Goal: Task Accomplishment & Management: Use online tool/utility

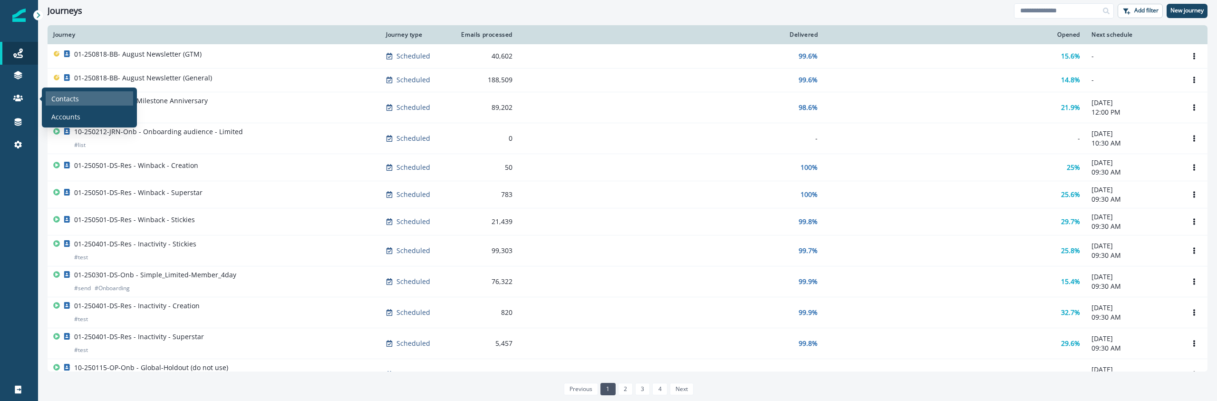
click at [79, 95] on div "Contacts" at bounding box center [89, 98] width 87 height 14
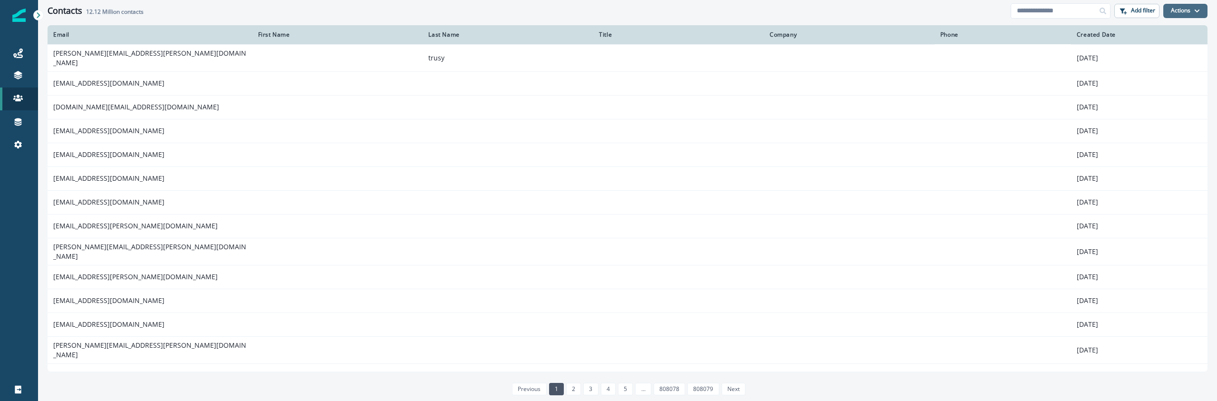
click at [1199, 14] on button "Actions" at bounding box center [1185, 11] width 44 height 14
click at [1156, 57] on button "Import Contacts" at bounding box center [1154, 51] width 106 height 17
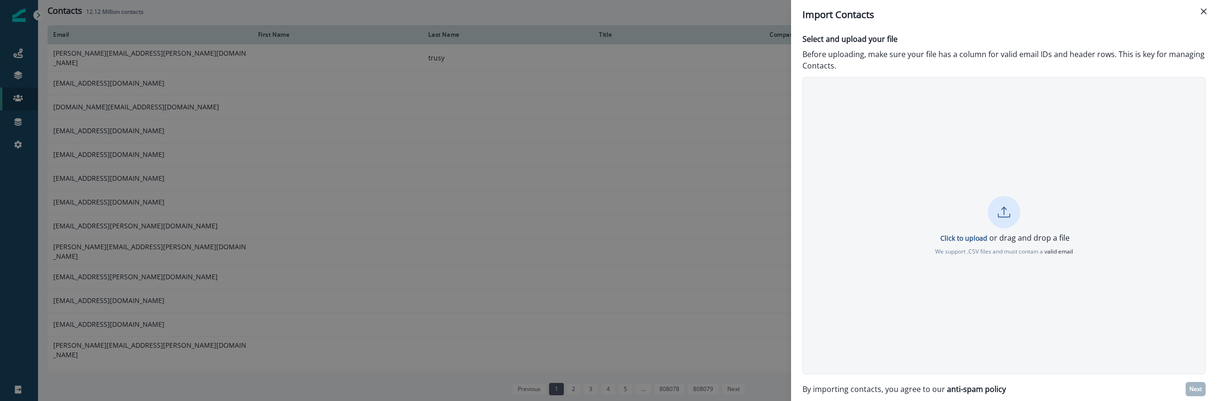
click at [916, 267] on div "Click to upload or drag and drop a file We support .CSV files and must contain …" at bounding box center [1003, 225] width 403 height 297
click at [1007, 207] on icon at bounding box center [1004, 212] width 12 height 12
click at [1194, 386] on p "Next" at bounding box center [1195, 388] width 12 height 7
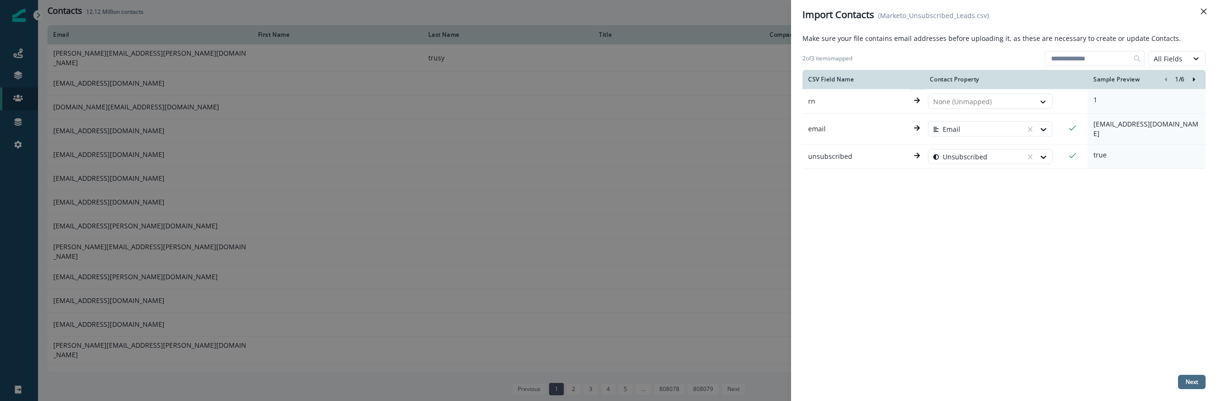
click at [1194, 386] on button "Next" at bounding box center [1192, 381] width 28 height 14
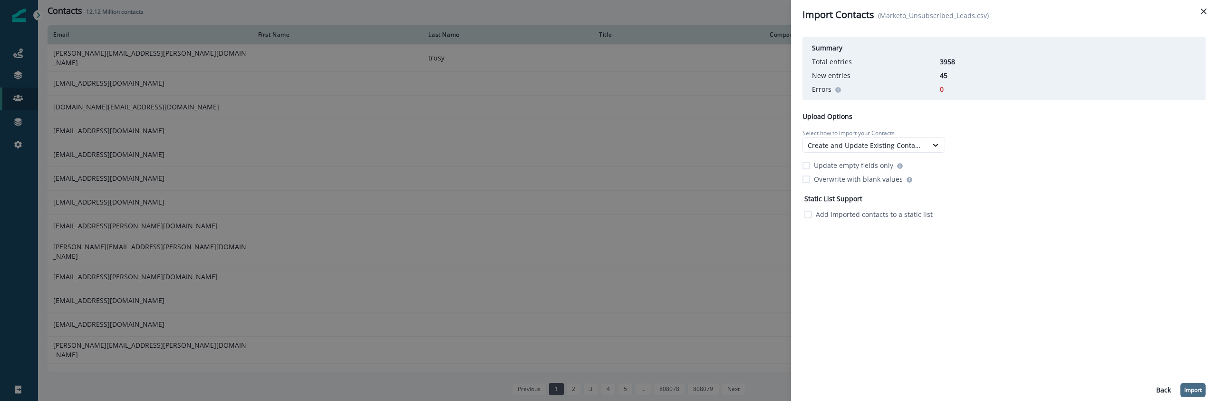
click at [1191, 388] on p "Import" at bounding box center [1193, 389] width 18 height 7
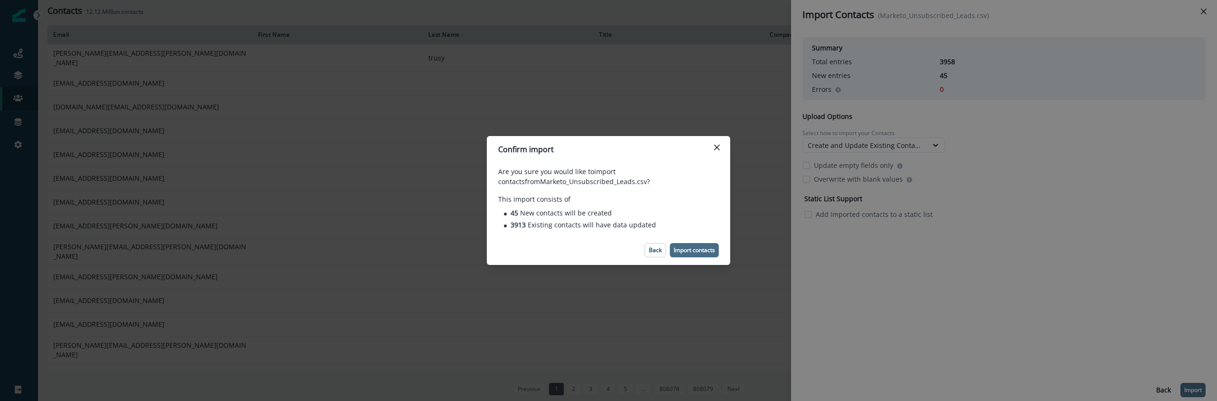
click at [712, 249] on p "Import contacts" at bounding box center [693, 250] width 41 height 7
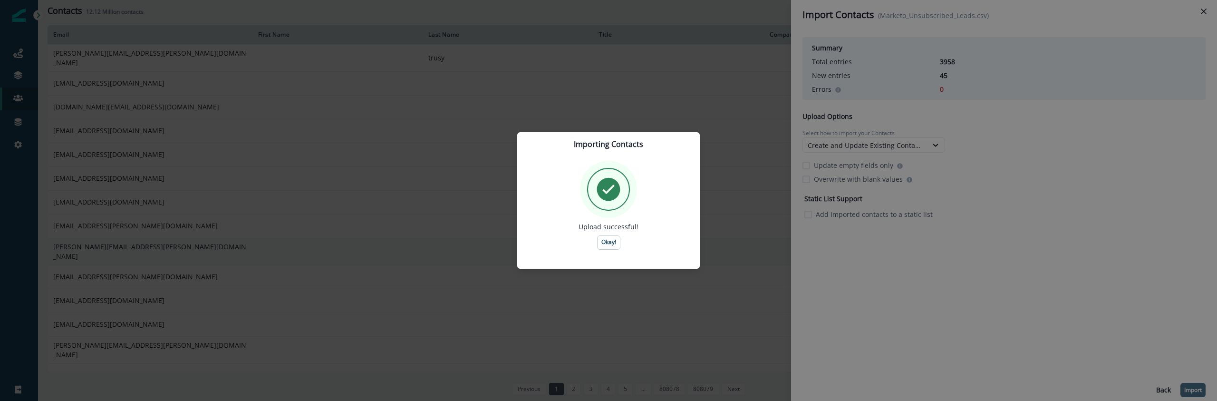
click at [606, 242] on p "Okay!" at bounding box center [608, 242] width 15 height 7
